Goal: Participate in discussion

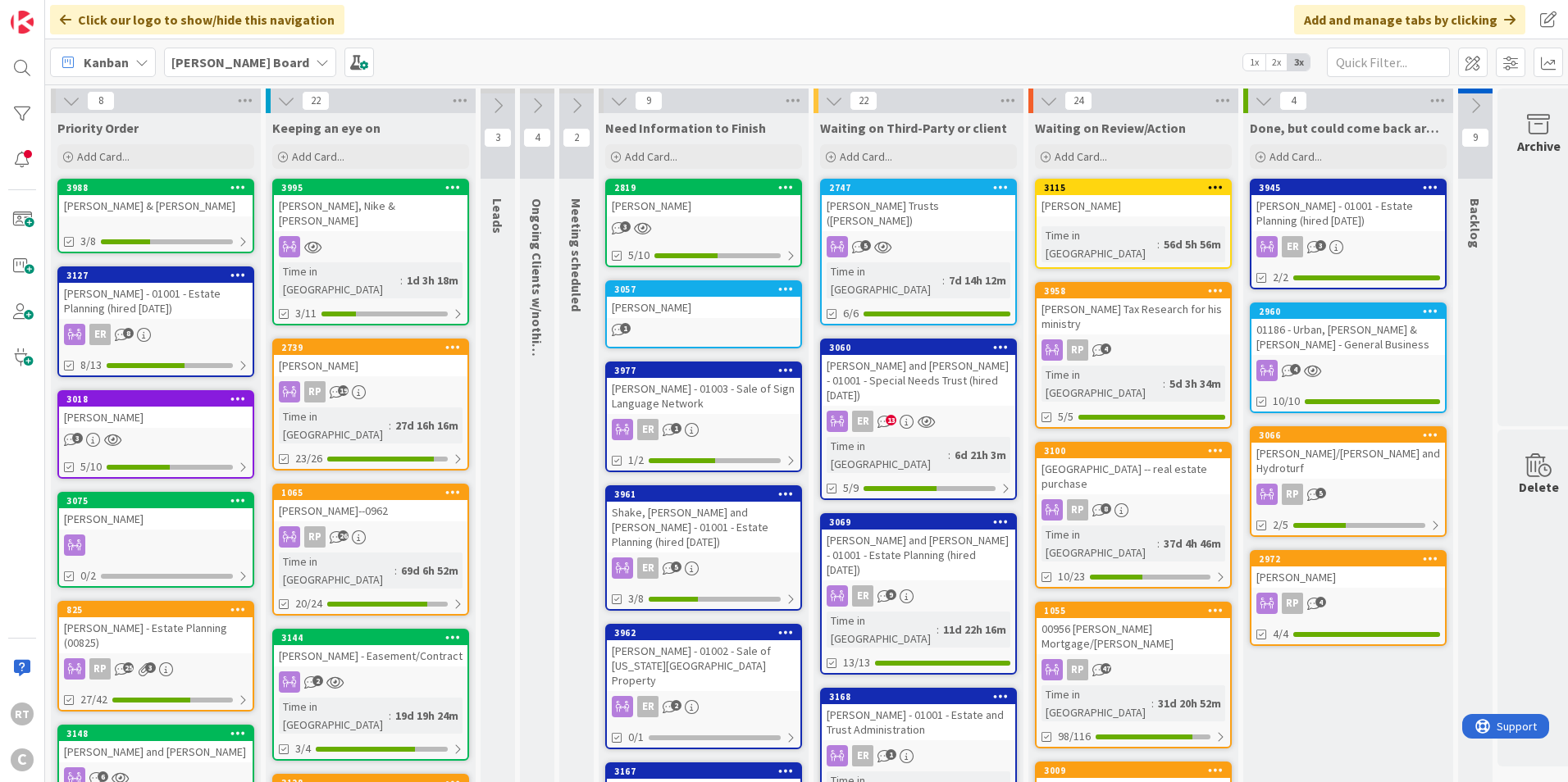
click at [572, 105] on icon at bounding box center [576, 105] width 18 height 18
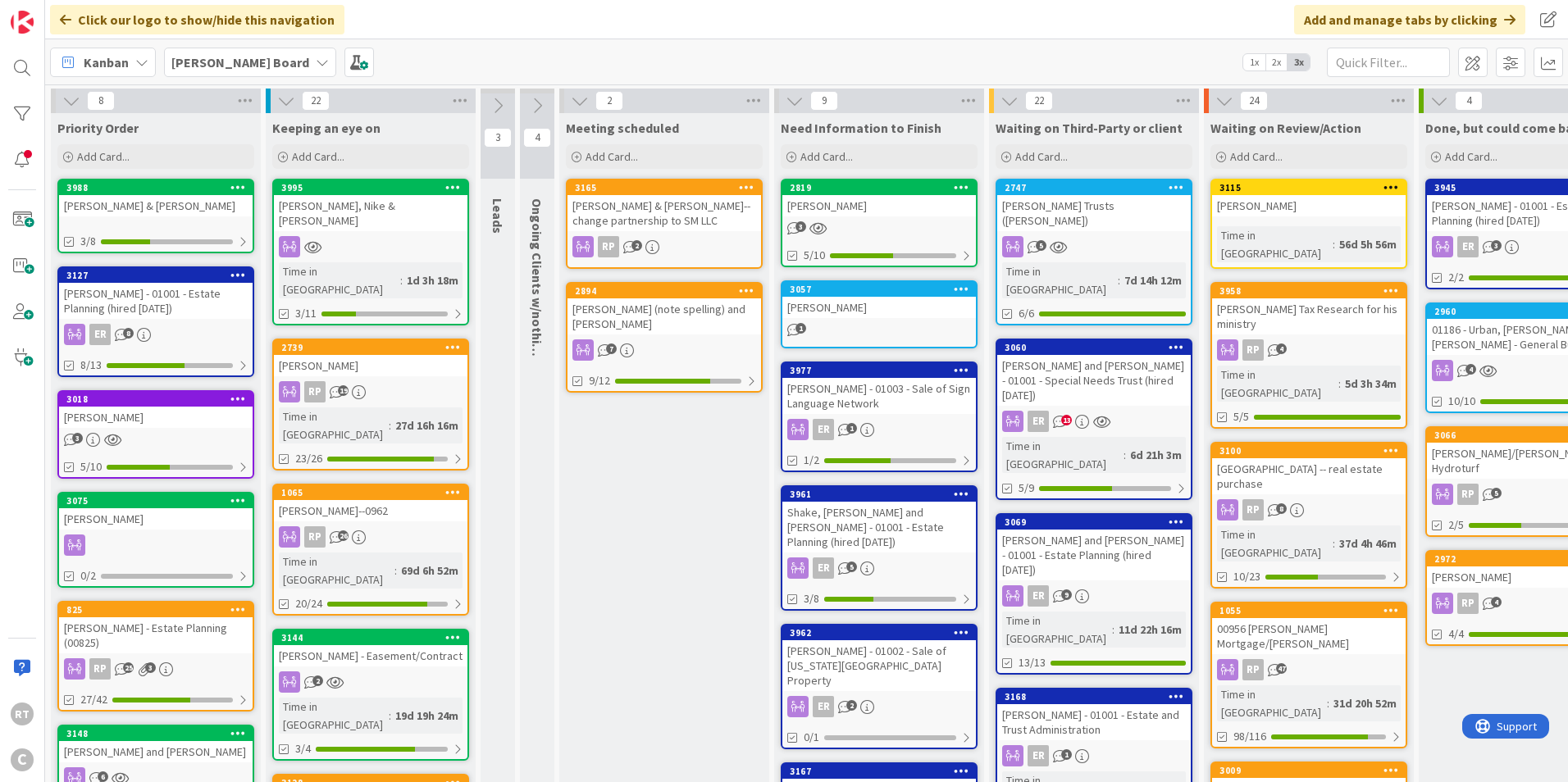
click at [586, 99] on icon at bounding box center [579, 100] width 18 height 18
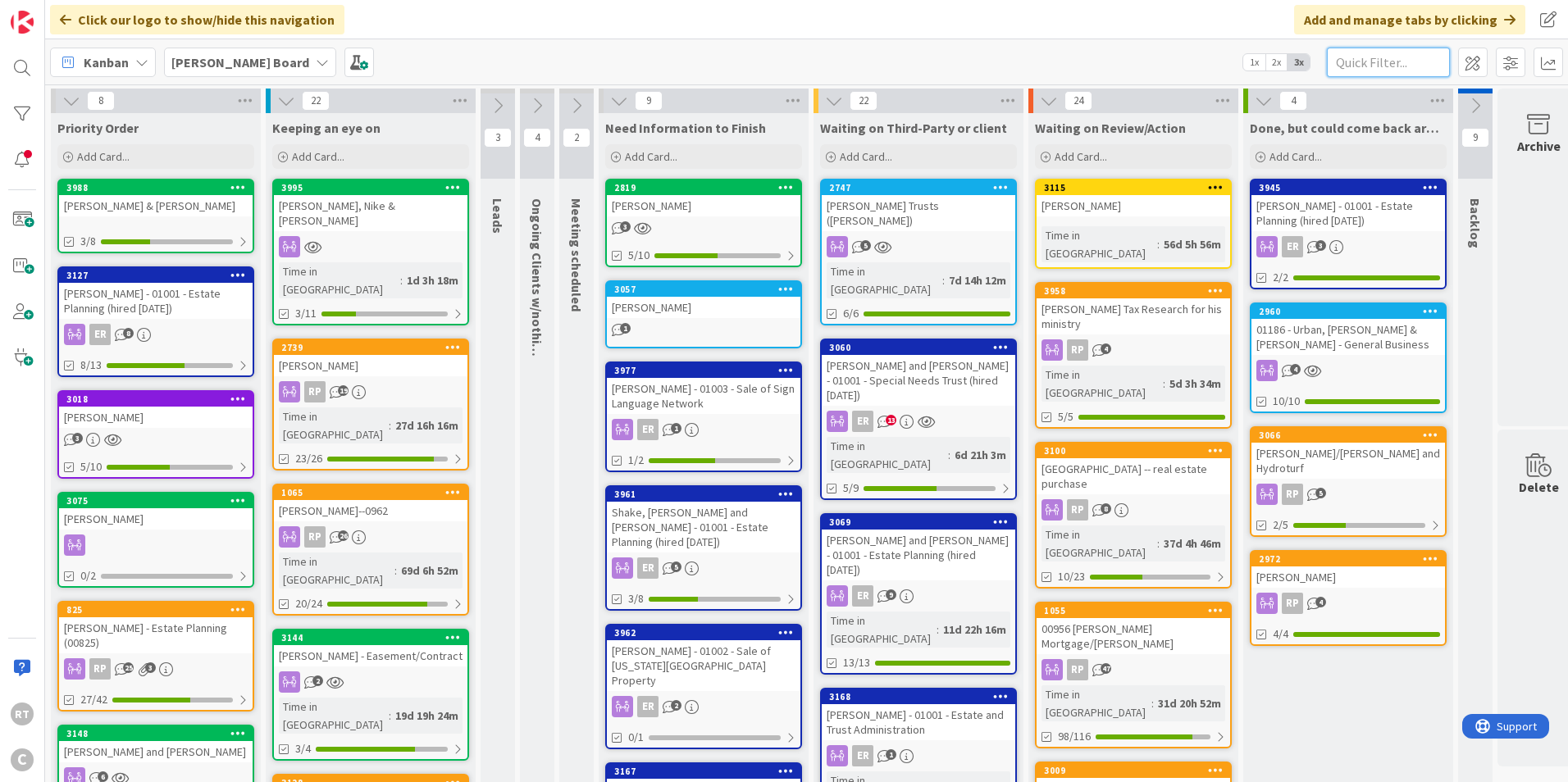
click at [1356, 47] on input "text" at bounding box center [1388, 62] width 123 height 30
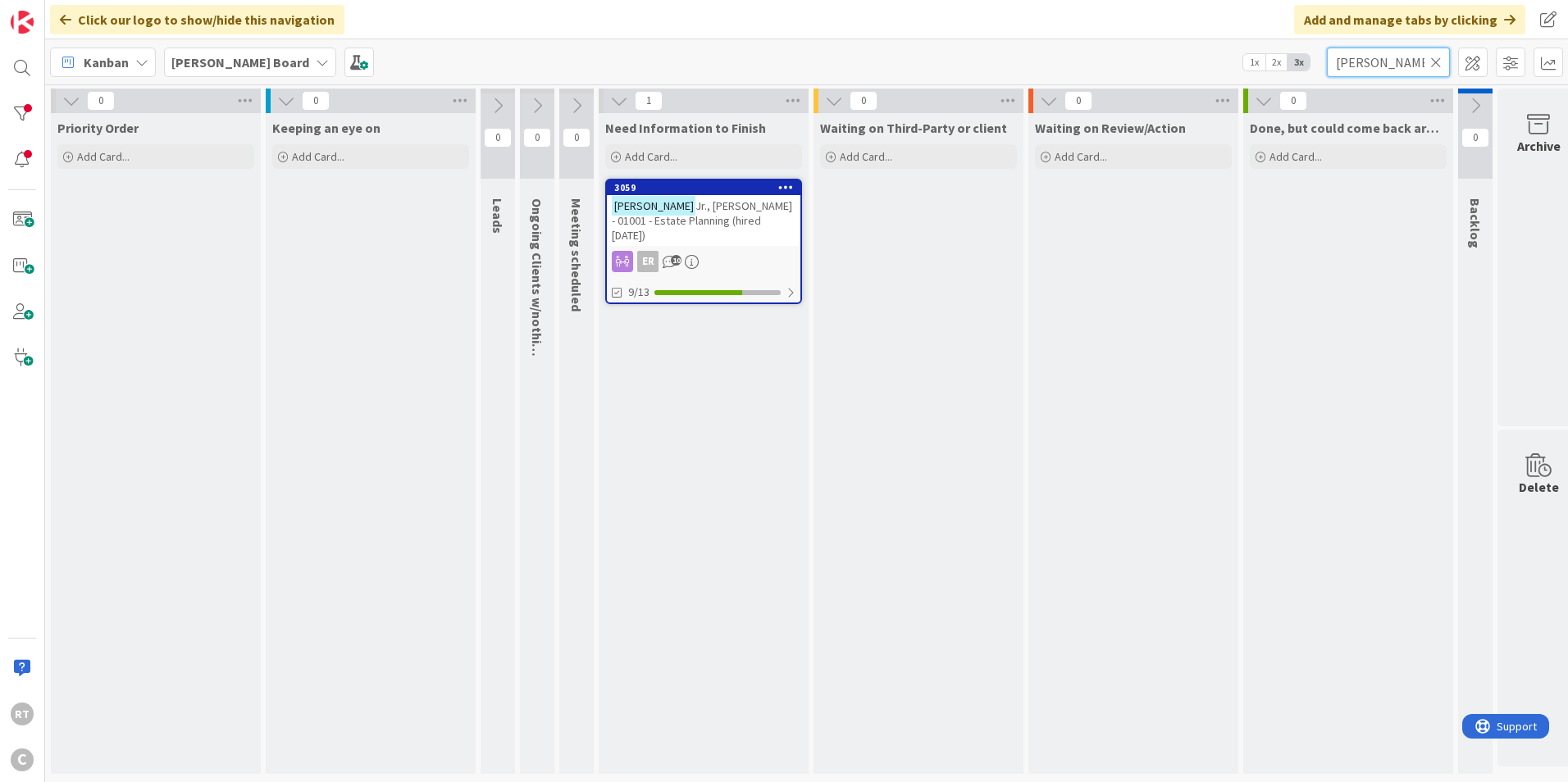
type input "[PERSON_NAME]"
click at [719, 218] on span "Jr., [PERSON_NAME] - 01001 - Estate Planning (hired [DATE])" at bounding box center [702, 220] width 181 height 44
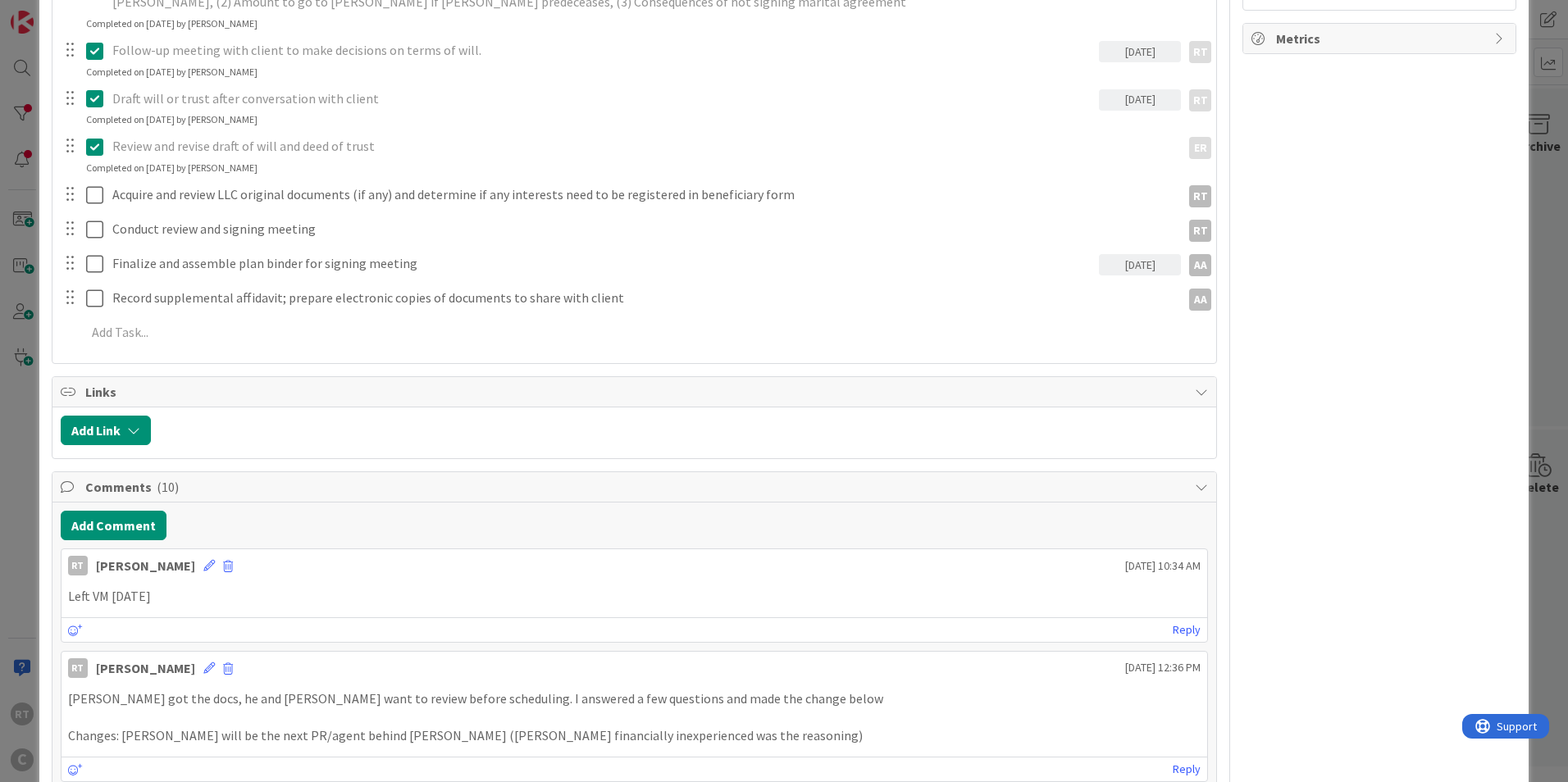
scroll to position [656, 0]
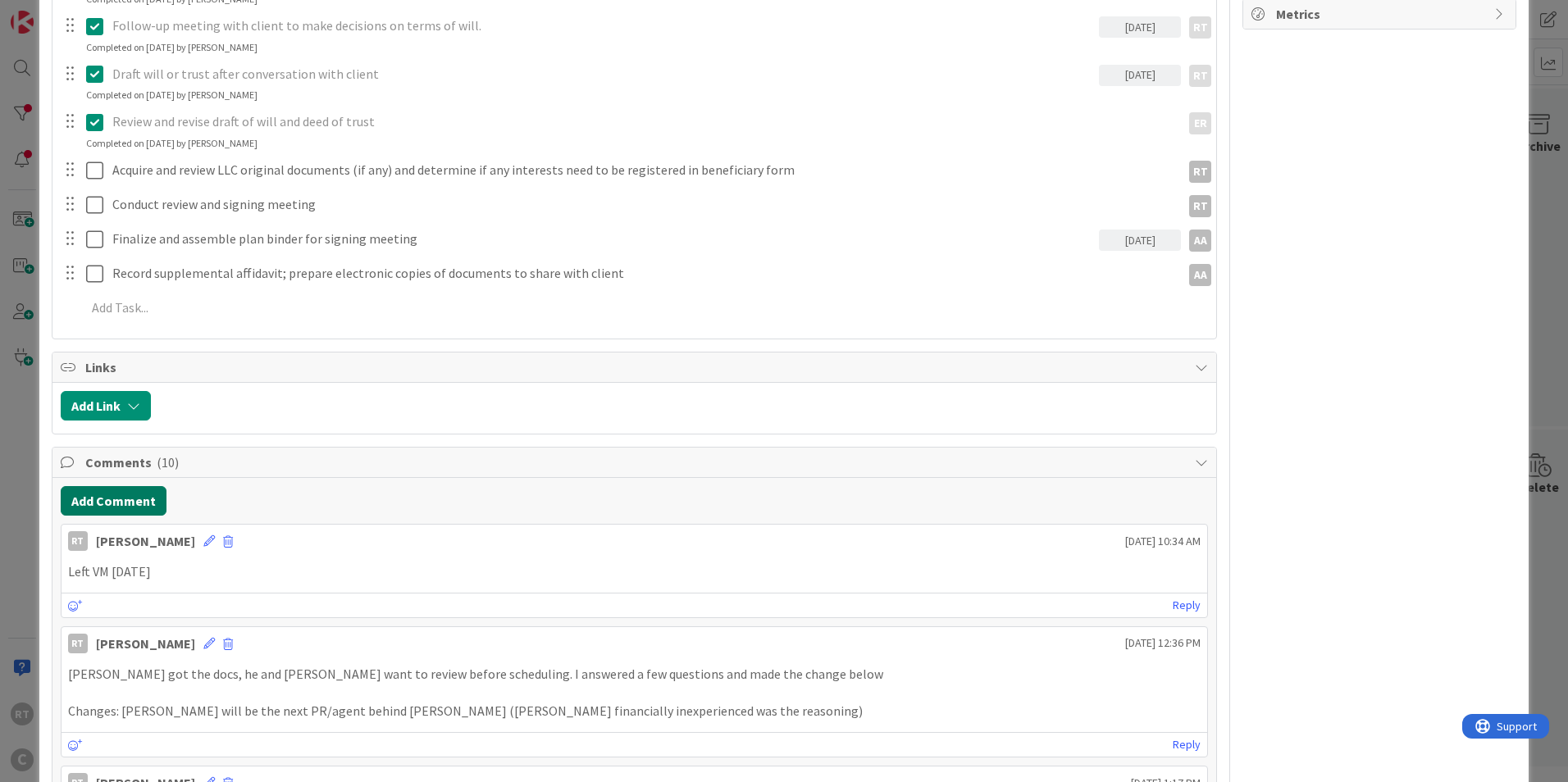
click at [113, 492] on button "Add Comment" at bounding box center [113, 500] width 105 height 30
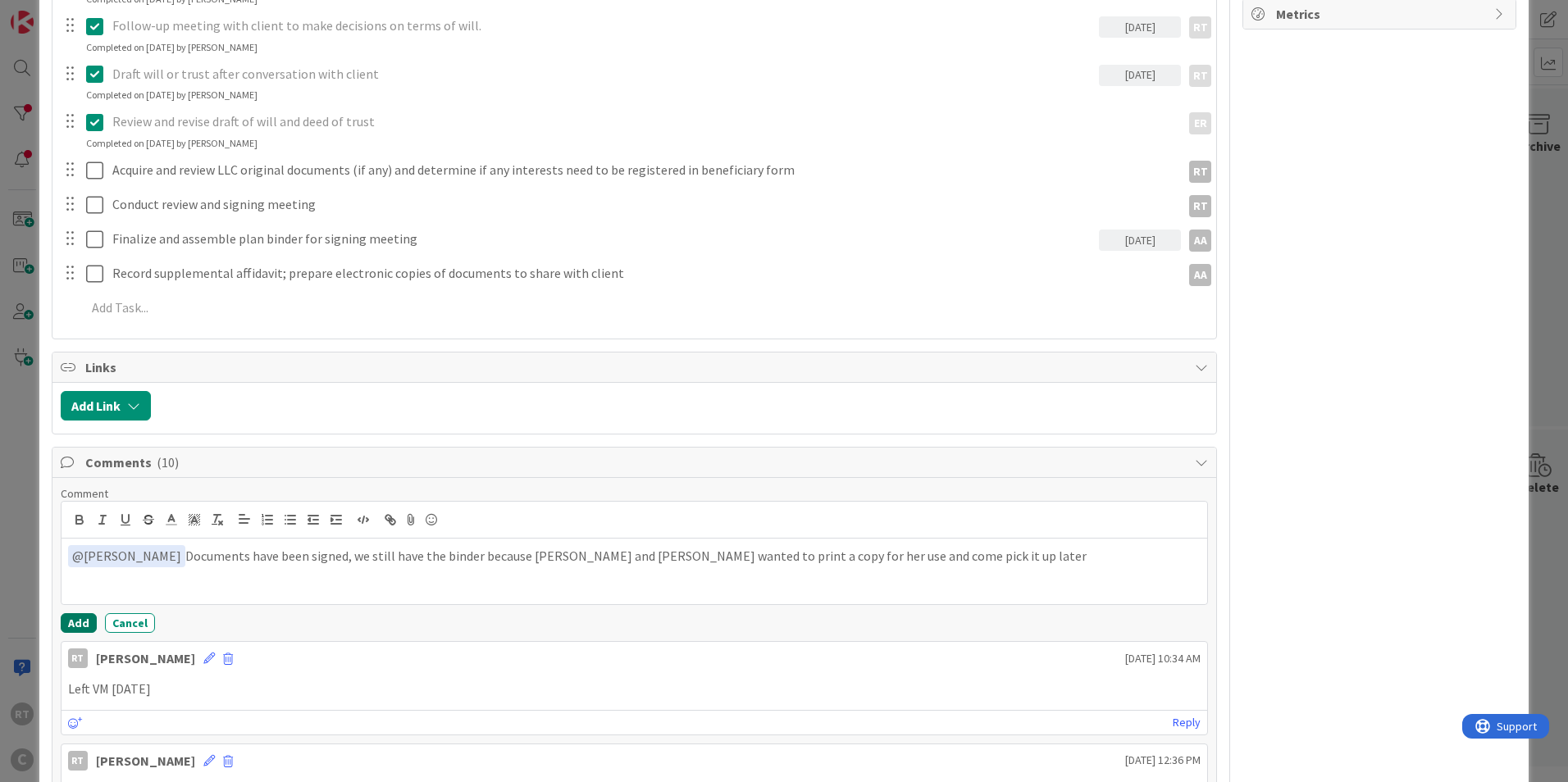
click at [77, 617] on button "Add" at bounding box center [78, 623] width 36 height 19
